Goal: Find specific page/section: Find specific page/section

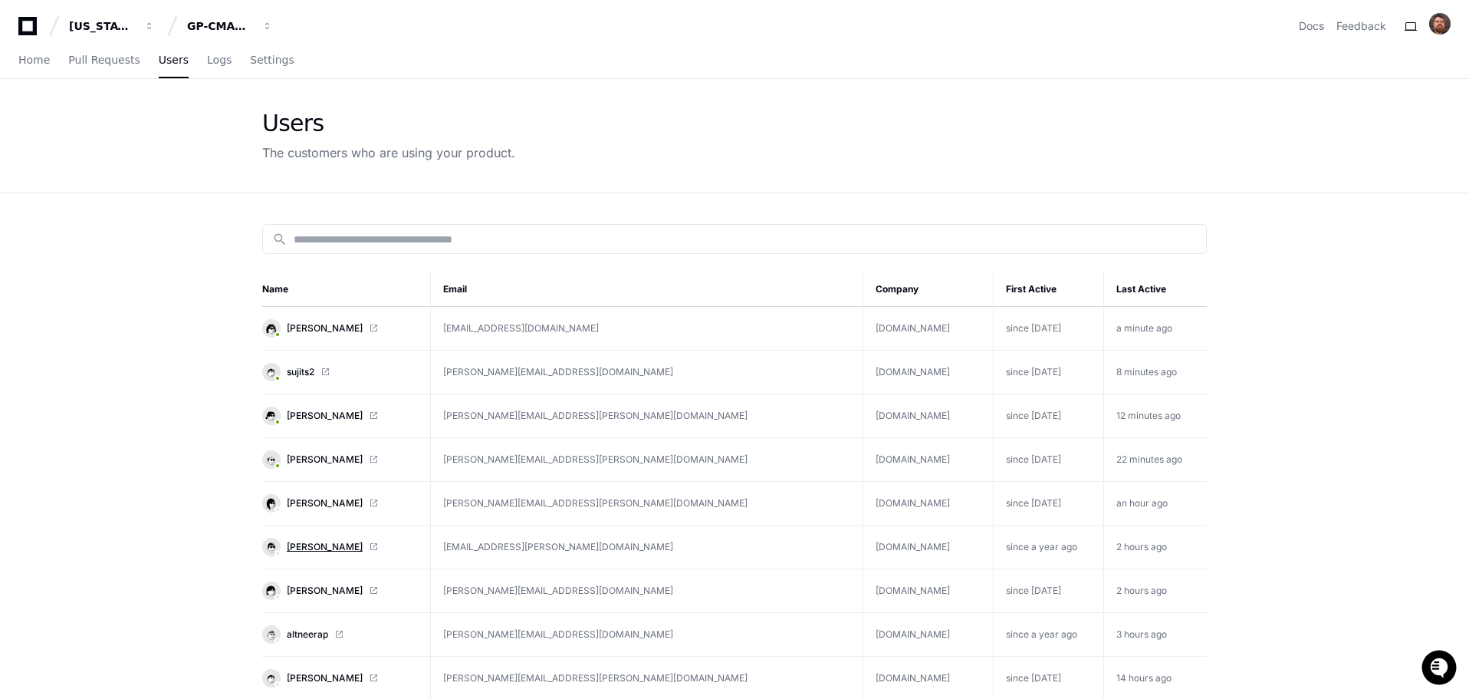
click at [335, 549] on span "Amber Schultz" at bounding box center [325, 547] width 76 height 12
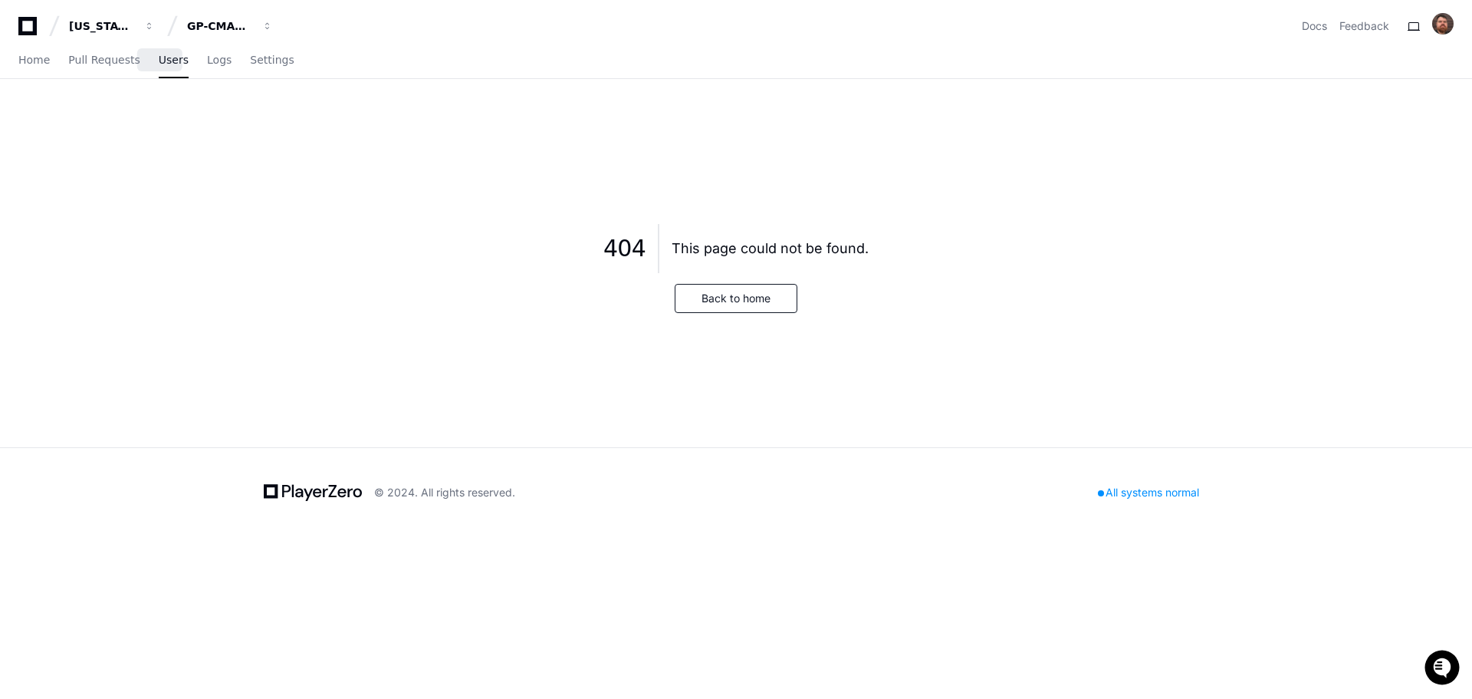
click at [165, 64] on span "Users" at bounding box center [174, 59] width 30 height 9
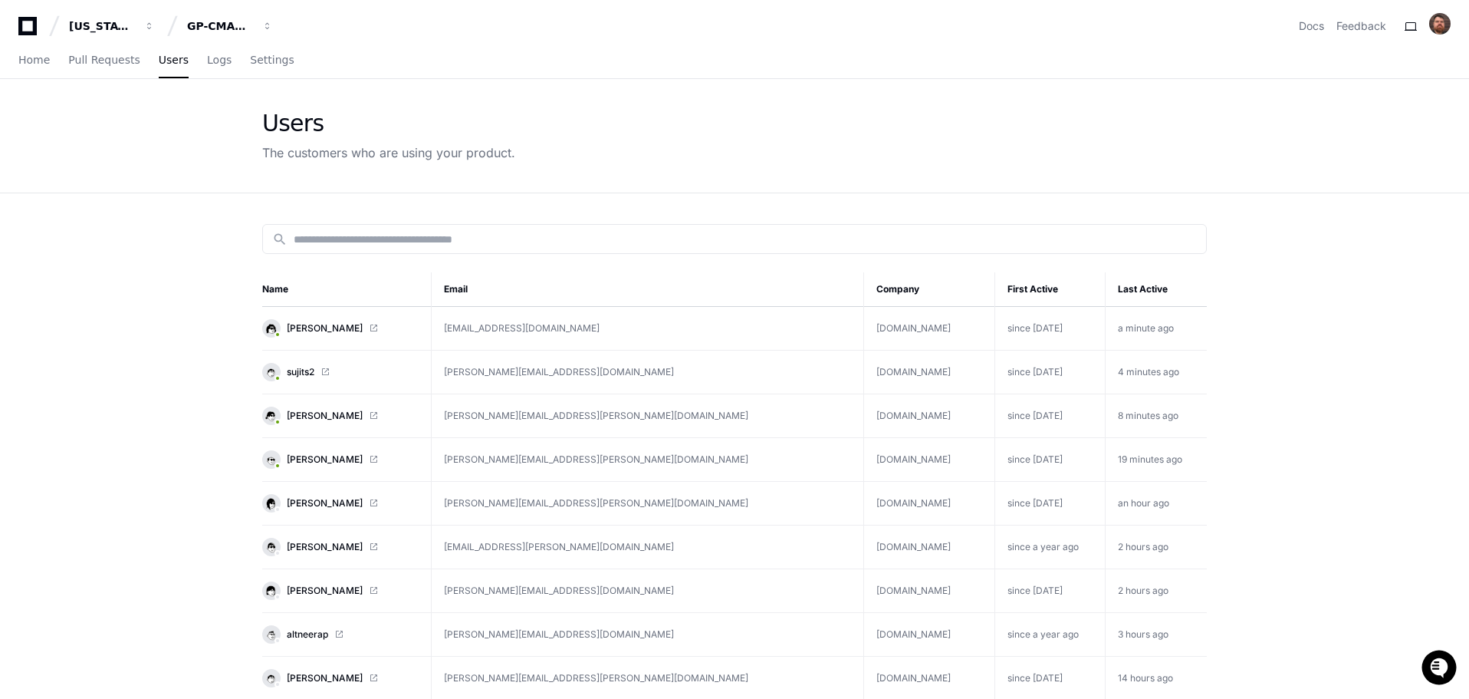
click at [21, 31] on icon at bounding box center [27, 26] width 18 height 18
